Goal: Transaction & Acquisition: Obtain resource

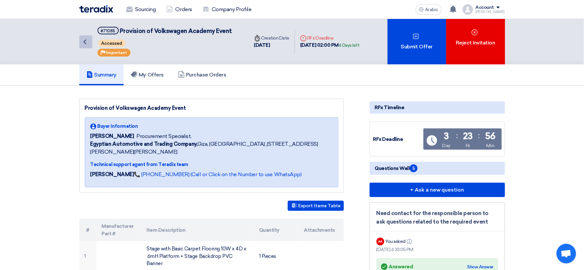
click at [83, 44] on icon "Back" at bounding box center [85, 42] width 8 height 8
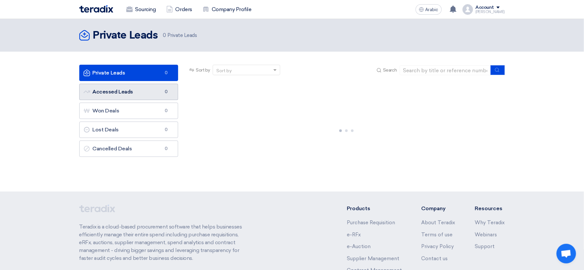
click at [129, 89] on link "Accessed Leads Accessed Leads 0" at bounding box center [128, 92] width 99 height 16
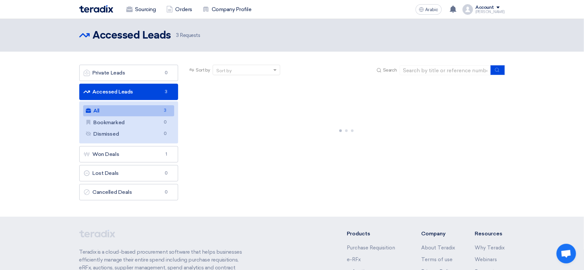
click at [141, 111] on link "All All 3" at bounding box center [128, 110] width 91 height 11
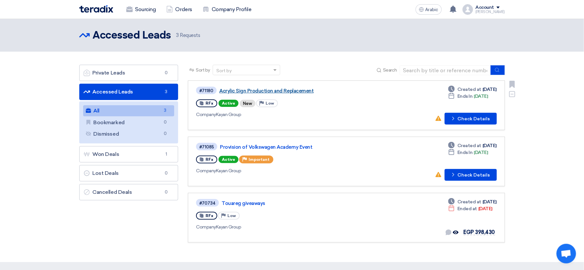
click at [302, 89] on link "Acrylic Sign Production and Replacement" at bounding box center [300, 91] width 163 height 6
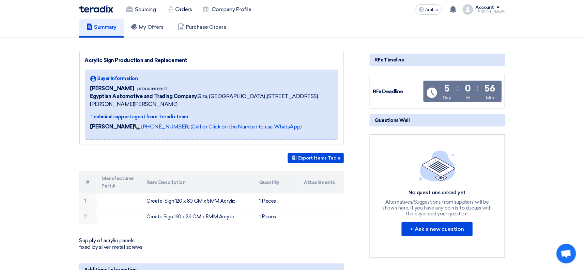
scroll to position [131, 0]
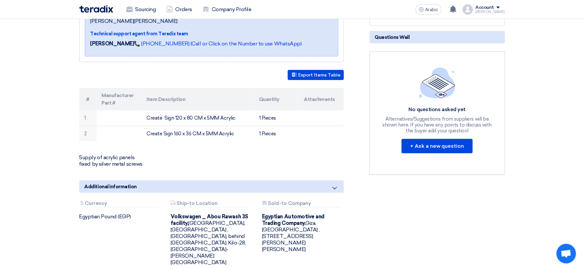
click at [103, 157] on p "Supply of acrylic panels fixed by silver metal screws" at bounding box center [211, 160] width 265 height 13
click at [303, 72] on font "Export Items Table" at bounding box center [320, 75] width 42 height 6
drag, startPoint x: 79, startPoint y: 159, endPoint x: 142, endPoint y: 165, distance: 63.6
click at [142, 165] on p "Supply of acrylic panels fixed by silver metal screws" at bounding box center [211, 160] width 265 height 13
drag, startPoint x: 142, startPoint y: 165, endPoint x: 142, endPoint y: 174, distance: 9.2
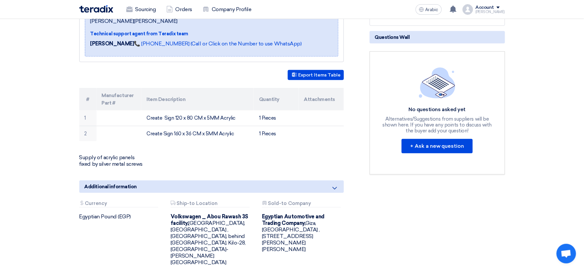
click at [16, 182] on section "Acrylic Sign Production and Replacement Buyer Information [PERSON_NAME] procure…" at bounding box center [292, 133] width 584 height 357
click at [115, 157] on p "Supply of acrylic panels fixed by silver metal screws" at bounding box center [211, 160] width 265 height 13
drag, startPoint x: 115, startPoint y: 157, endPoint x: 141, endPoint y: 165, distance: 27.0
click at [141, 165] on p "Supply of acrylic panels fixed by silver metal screws" at bounding box center [211, 160] width 265 height 13
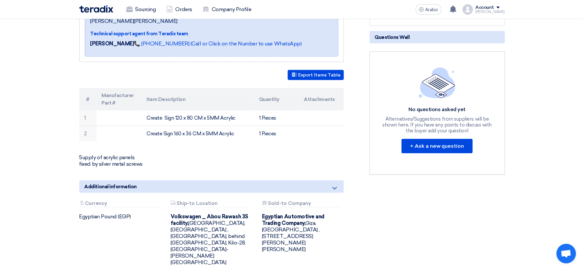
drag, startPoint x: 141, startPoint y: 165, endPoint x: 70, endPoint y: 161, distance: 71.6
click at [70, 161] on section "Acrylic Sign Production and Replacement Buyer Information [PERSON_NAME] procure…" at bounding box center [292, 133] width 584 height 357
drag, startPoint x: 75, startPoint y: 156, endPoint x: 144, endPoint y: 165, distance: 69.8
click at [144, 165] on div "Acrylic Sign Production and Replacement Buyer Information [PERSON_NAME] procure…" at bounding box center [219, 124] width 291 height 313
drag, startPoint x: 144, startPoint y: 165, endPoint x: 144, endPoint y: 172, distance: 6.9
